Goal: Navigation & Orientation: Find specific page/section

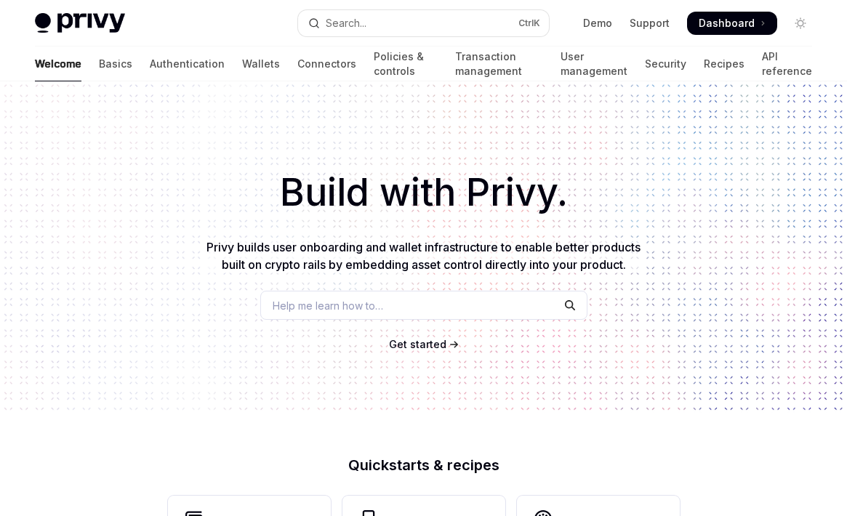
scroll to position [640, 0]
